Goal: Task Accomplishment & Management: Use online tool/utility

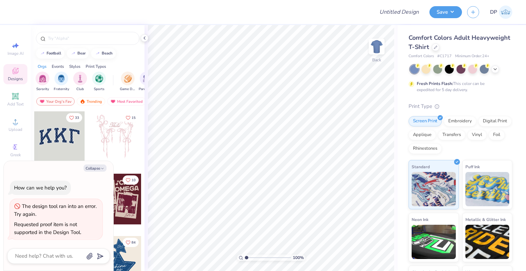
type textarea "x"
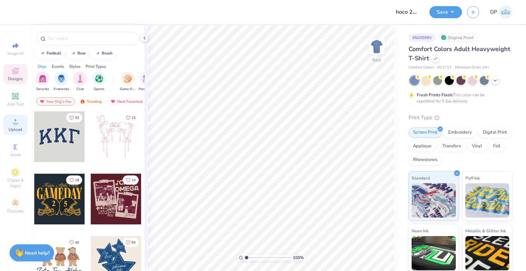
click at [12, 129] on span "Upload" at bounding box center [16, 129] width 14 height 5
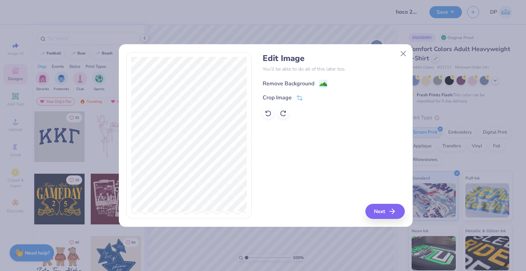
click at [304, 83] on div "Remove Background" at bounding box center [289, 83] width 52 height 8
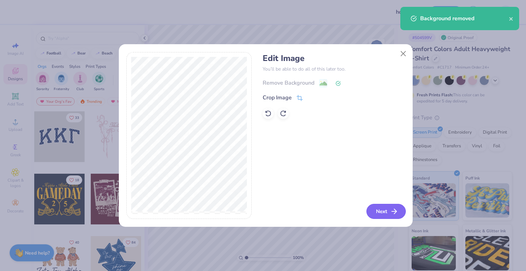
click at [392, 212] on icon "button" at bounding box center [394, 211] width 8 height 8
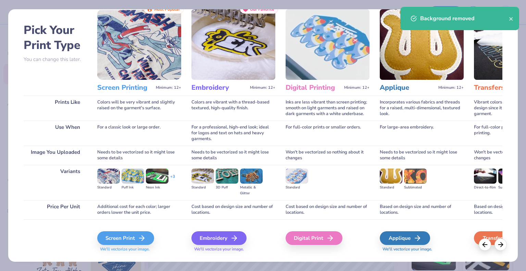
scroll to position [36, 0]
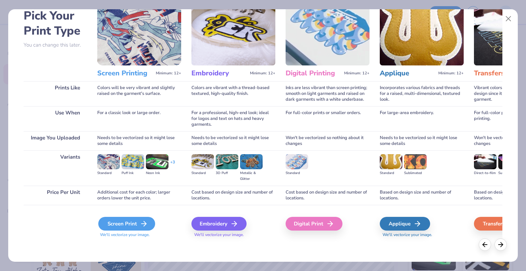
click at [138, 227] on div "Screen Print" at bounding box center [126, 224] width 57 height 14
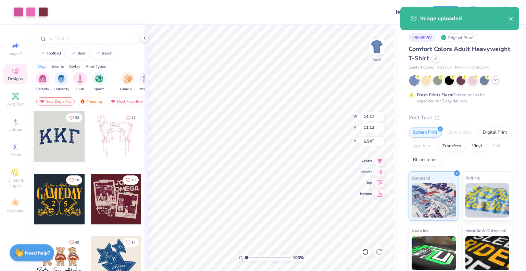
click at [496, 78] on icon at bounding box center [494, 79] width 5 height 5
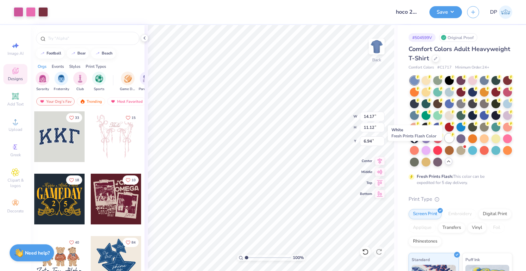
click at [445, 142] on div at bounding box center [449, 138] width 9 height 9
click at [365, 116] on input "14.17" at bounding box center [372, 117] width 25 height 10
paste input "2.50"
type input "12.50"
type input "9.81"
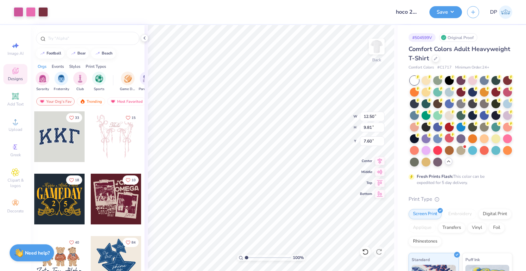
type input "7.60"
click at [372, 127] on input "9.81" at bounding box center [372, 128] width 25 height 10
type input "9.82"
type input "12.52"
click at [369, 140] on input "7.59" at bounding box center [372, 141] width 25 height 10
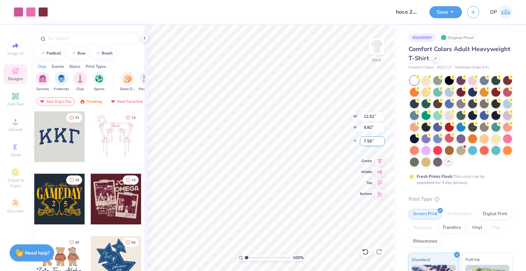
paste input "5.00"
type input "5.00"
click at [369, 142] on input "7.59" at bounding box center [372, 141] width 25 height 10
type input "5.00"
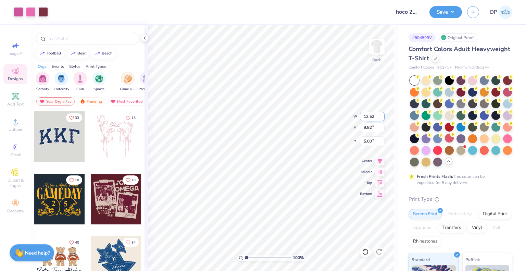
click at [373, 116] on input "12.52" at bounding box center [372, 117] width 25 height 10
type input "12.50"
type input "9.81"
type input "5.01"
click at [450, 10] on button "Save" at bounding box center [445, 11] width 33 height 12
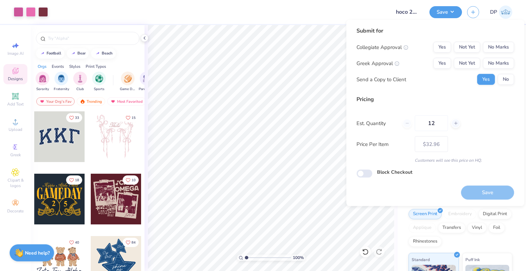
click at [471, 55] on div "Collegiate Approval Yes Not Yet No Marks Greek Approval Yes Not Yet No Marks Se…" at bounding box center [434, 63] width 157 height 43
click at [470, 60] on button "Not Yet" at bounding box center [467, 63] width 26 height 11
click at [469, 48] on button "Not Yet" at bounding box center [467, 47] width 26 height 11
click at [487, 193] on button "Save" at bounding box center [487, 192] width 53 height 14
type input "$32.96"
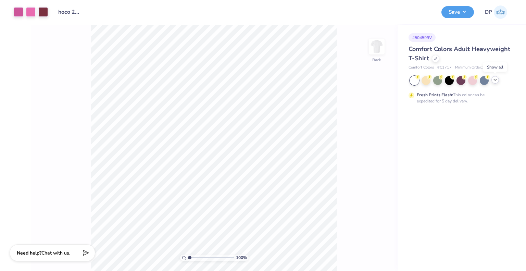
click at [498, 78] on div at bounding box center [495, 80] width 8 height 8
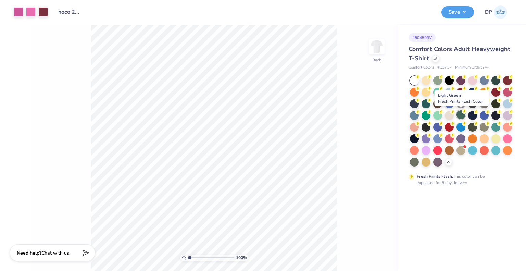
click at [461, 115] on div at bounding box center [460, 114] width 9 height 9
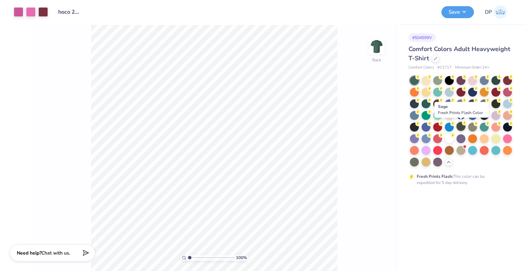
click at [461, 126] on div at bounding box center [460, 126] width 9 height 9
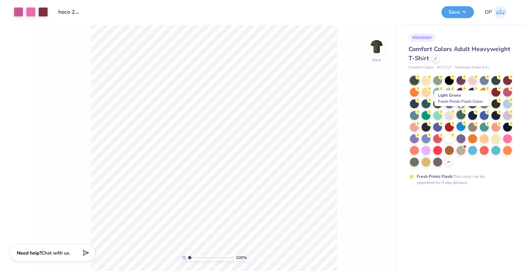
click at [461, 115] on div at bounding box center [460, 114] width 9 height 9
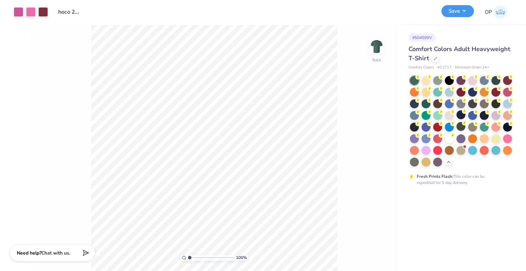
click at [463, 5] on button "Save" at bounding box center [457, 11] width 33 height 12
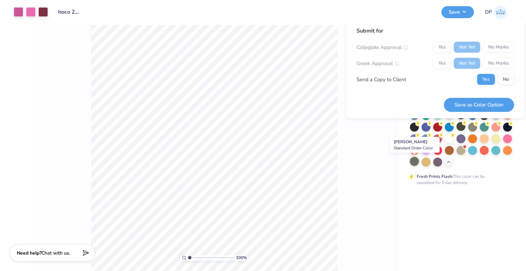
click at [414, 164] on div at bounding box center [414, 161] width 9 height 9
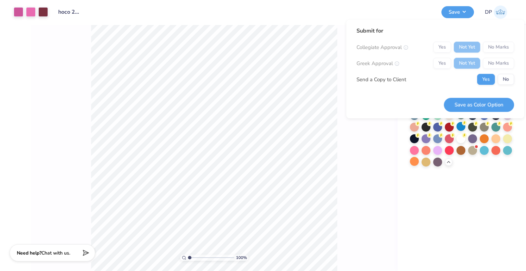
click at [360, 158] on div "100 % Back" at bounding box center [214, 148] width 367 height 246
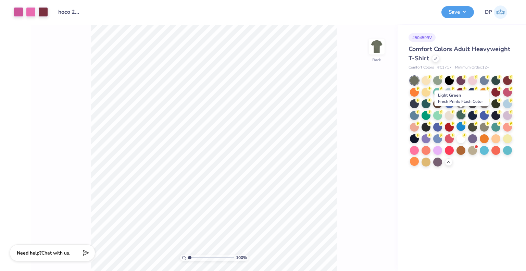
click at [459, 118] on div at bounding box center [460, 114] width 9 height 9
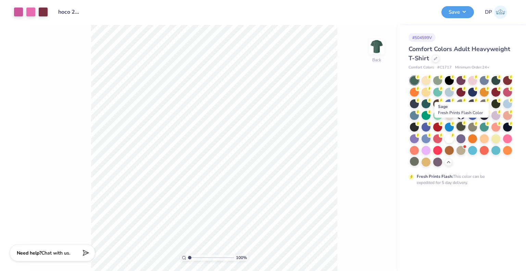
click at [461, 129] on div at bounding box center [460, 126] width 9 height 9
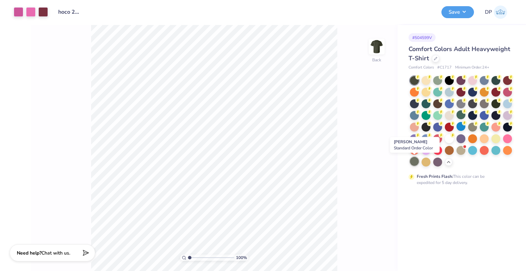
click at [414, 160] on div at bounding box center [414, 161] width 9 height 9
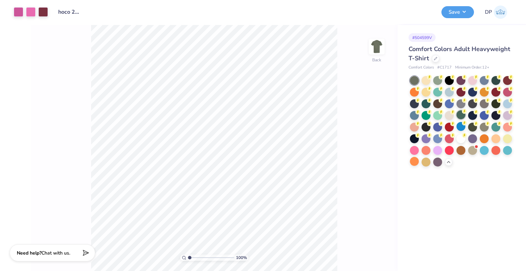
click at [463, 116] on div at bounding box center [460, 114] width 9 height 9
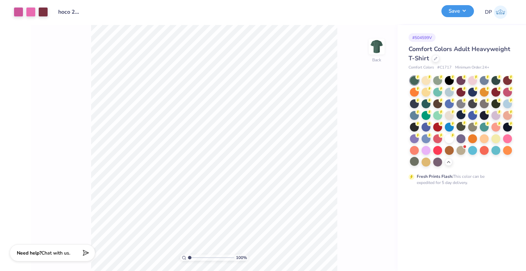
click at [464, 15] on button "Save" at bounding box center [457, 11] width 33 height 12
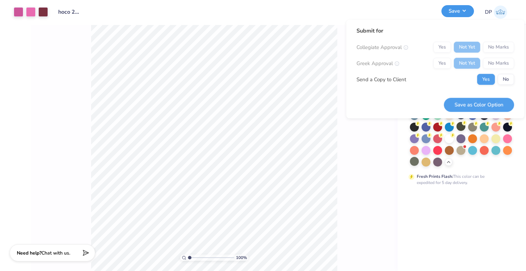
click at [464, 16] on button "Save" at bounding box center [457, 11] width 33 height 12
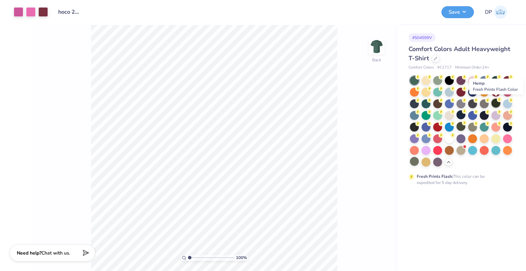
click at [497, 102] on div at bounding box center [495, 103] width 9 height 9
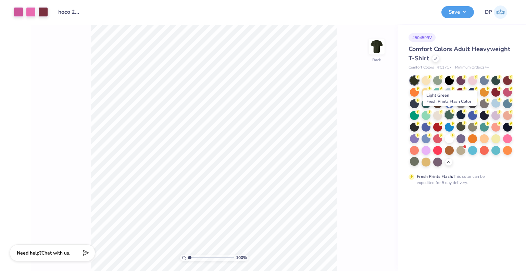
click at [450, 115] on div at bounding box center [449, 114] width 9 height 9
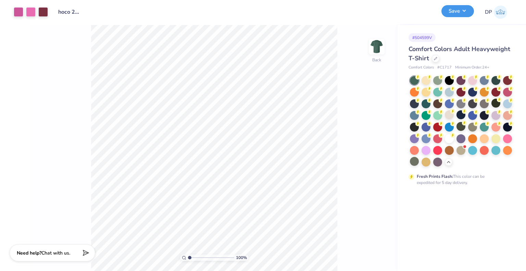
click at [455, 9] on button "Save" at bounding box center [457, 11] width 33 height 12
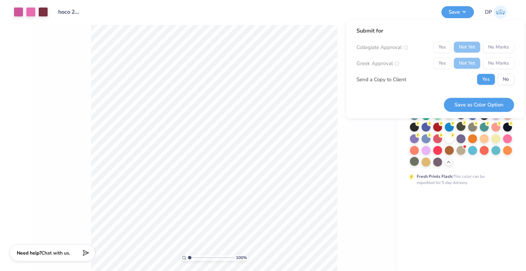
click at [467, 186] on div "# 504599V Comfort Colors Adult Heavyweight T-Shirt Comfort Colors # C1717 Minim…" at bounding box center [461, 148] width 128 height 246
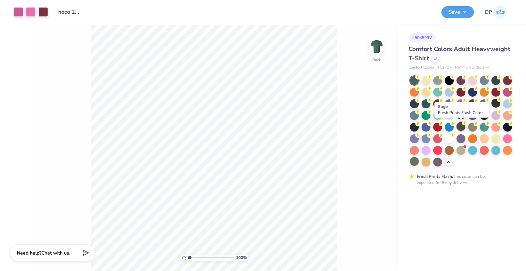
click at [463, 127] on div at bounding box center [460, 126] width 9 height 9
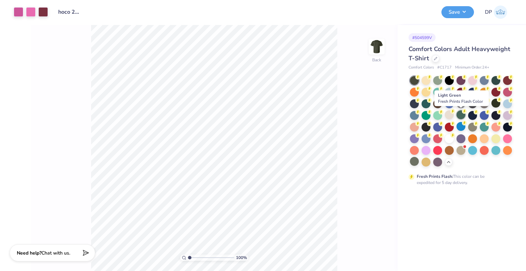
click at [461, 115] on div at bounding box center [460, 114] width 9 height 9
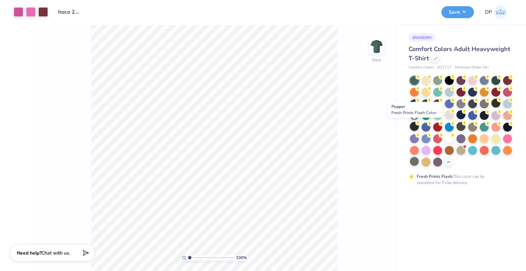
click at [412, 126] on div at bounding box center [414, 126] width 9 height 9
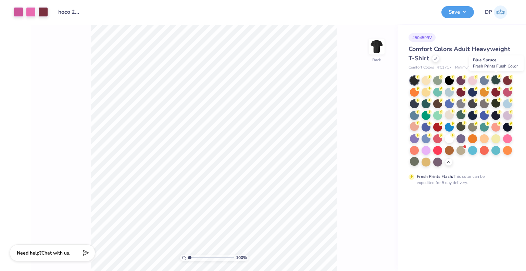
click at [492, 80] on div at bounding box center [495, 79] width 9 height 9
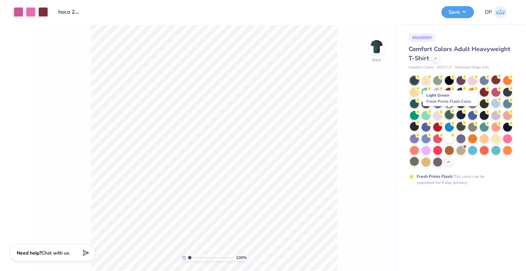
click at [447, 115] on div at bounding box center [449, 114] width 9 height 9
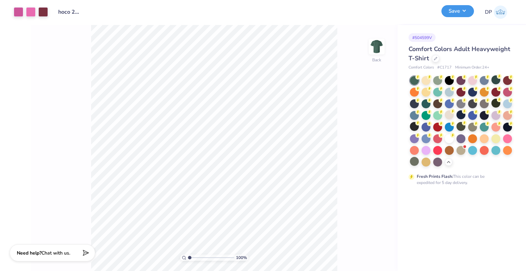
click at [455, 11] on button "Save" at bounding box center [457, 11] width 33 height 12
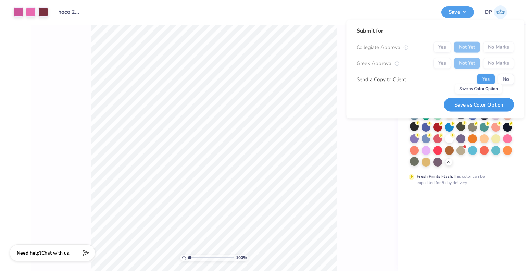
click at [466, 104] on button "Save as Color Option" at bounding box center [479, 105] width 70 height 14
